Goal: Navigation & Orientation: Find specific page/section

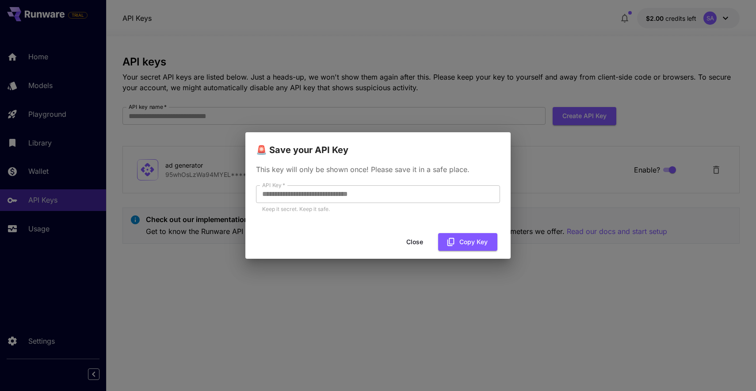
click at [418, 242] on button "Close" at bounding box center [415, 242] width 40 height 18
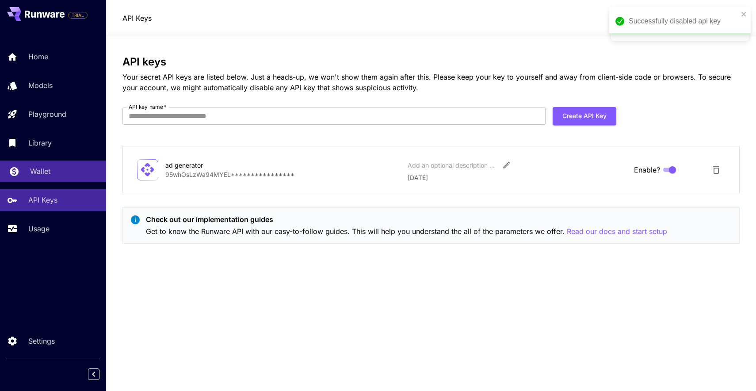
click at [41, 168] on p "Wallet" at bounding box center [40, 171] width 20 height 11
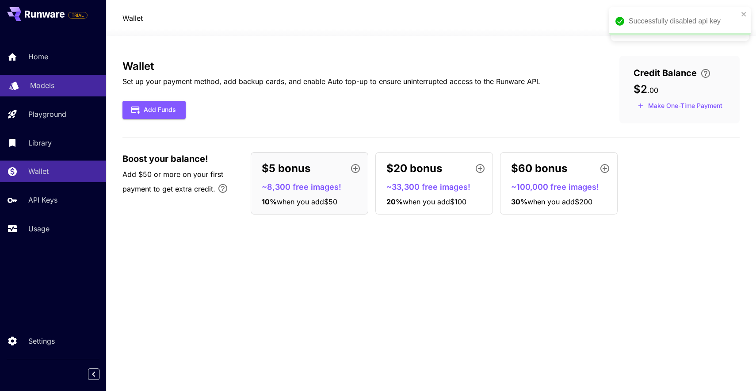
click at [52, 91] on p "Models" at bounding box center [42, 85] width 24 height 11
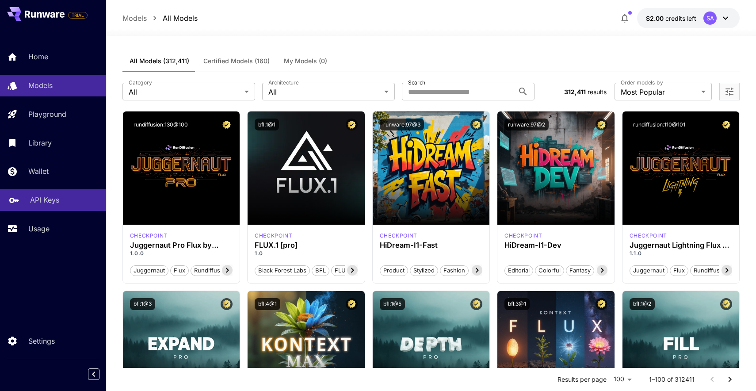
click at [55, 198] on p "API Keys" at bounding box center [44, 200] width 29 height 11
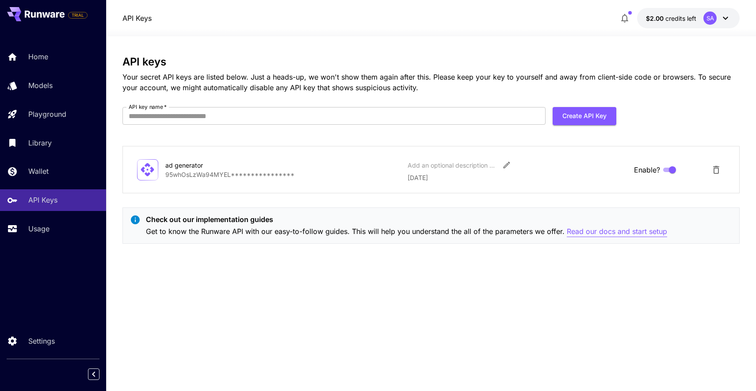
click at [595, 228] on p "Read our docs and start setup" at bounding box center [617, 231] width 100 height 11
